Goal: Find contact information: Find contact information

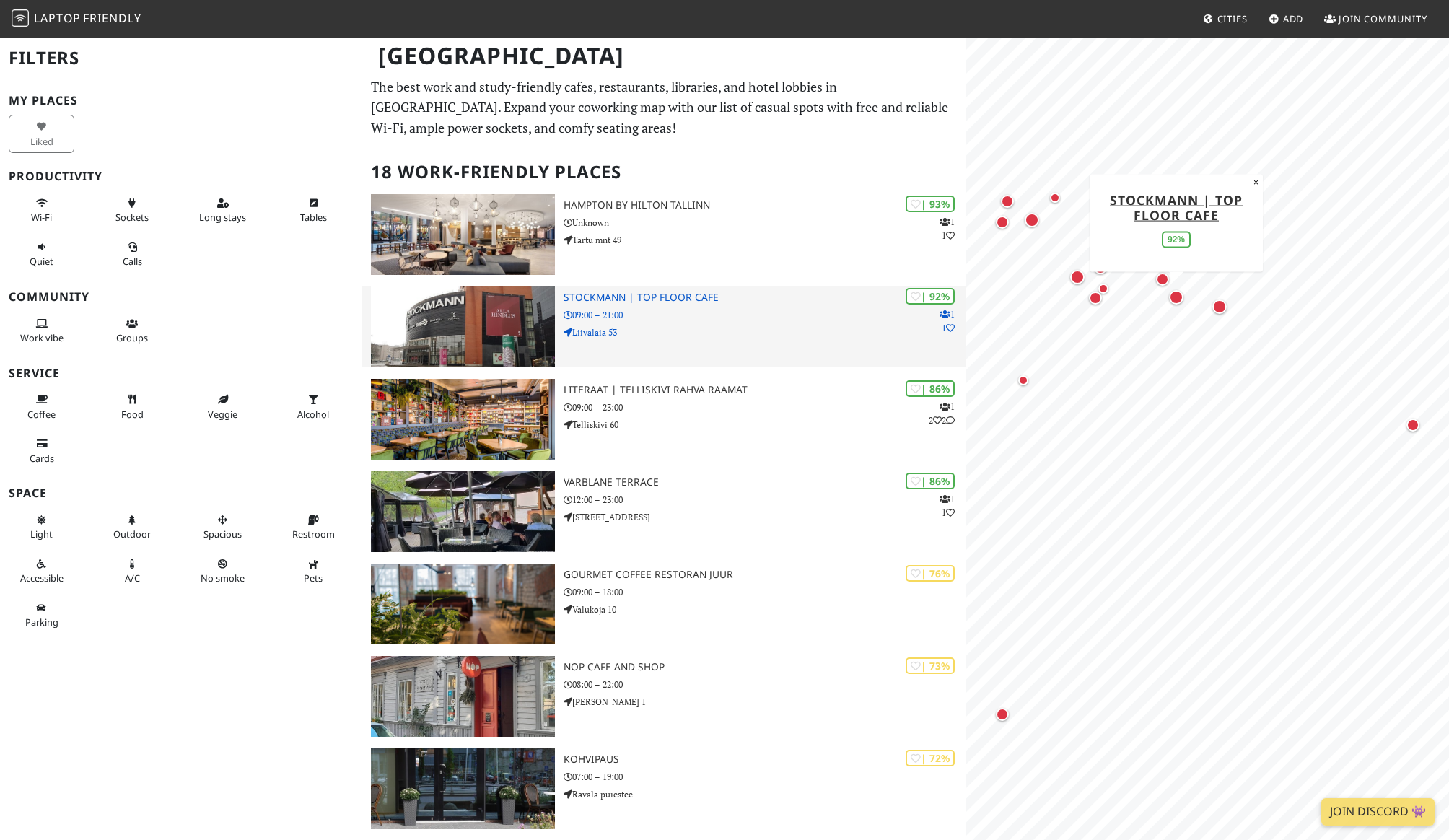
click at [642, 296] on h3 "Stockmann | Top Floor Cafe" at bounding box center [765, 297] width 403 height 12
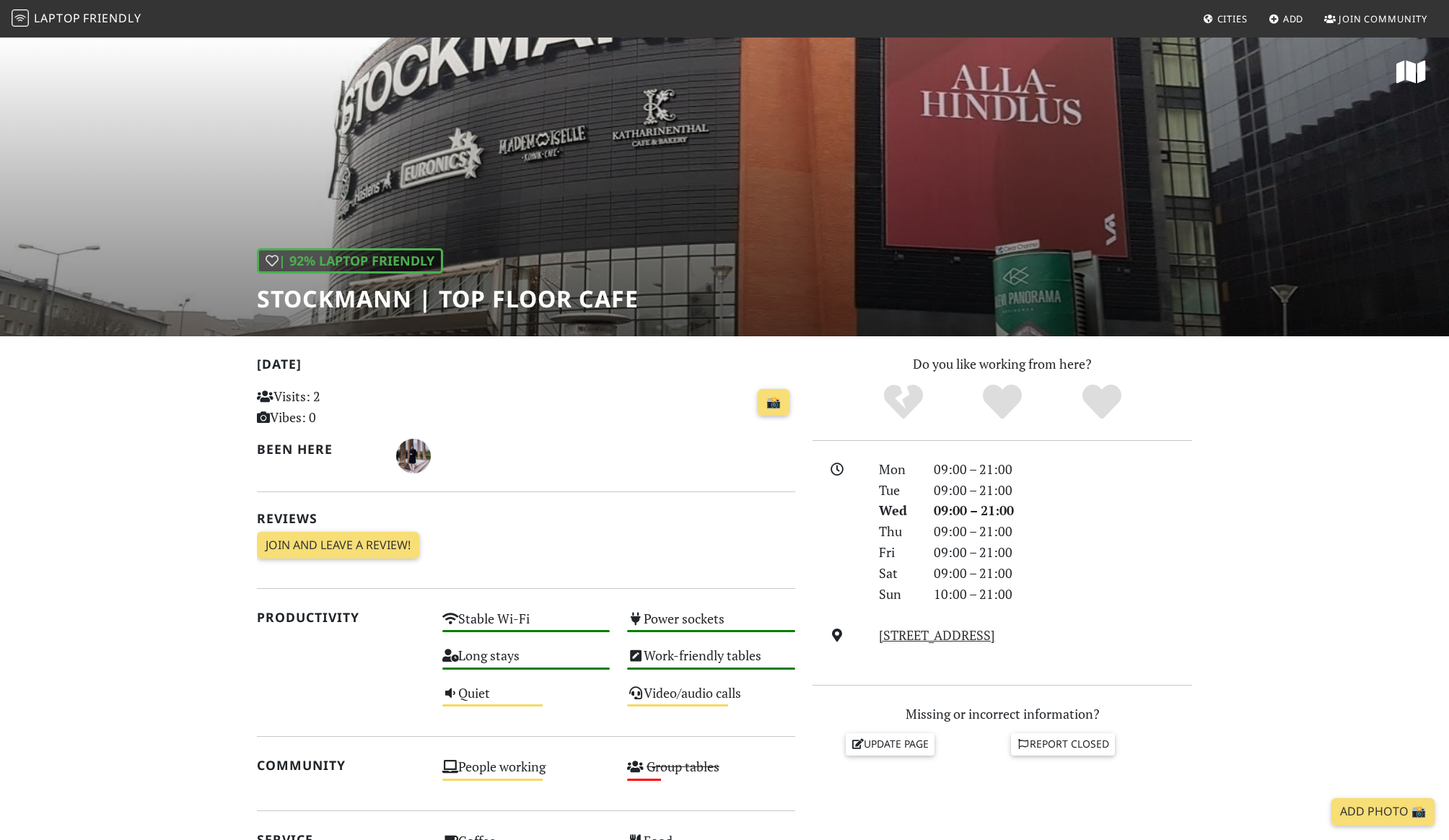
click at [562, 316] on div "| 92% Laptop Friendly Stockmann | Top Floor Cafe" at bounding box center [724, 186] width 1449 height 300
click at [564, 303] on h1 "Stockmann | Top Floor Cafe" at bounding box center [448, 299] width 382 height 27
click at [953, 641] on link "[STREET_ADDRESS]" at bounding box center [937, 635] width 116 height 18
